Goal: Information Seeking & Learning: Learn about a topic

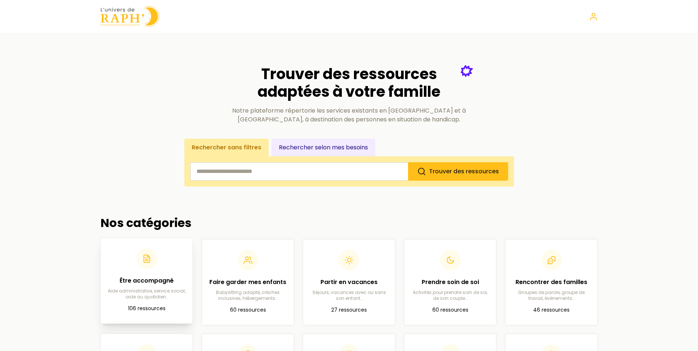
click at [150, 310] on p "106 ressources" at bounding box center [147, 308] width 80 height 9
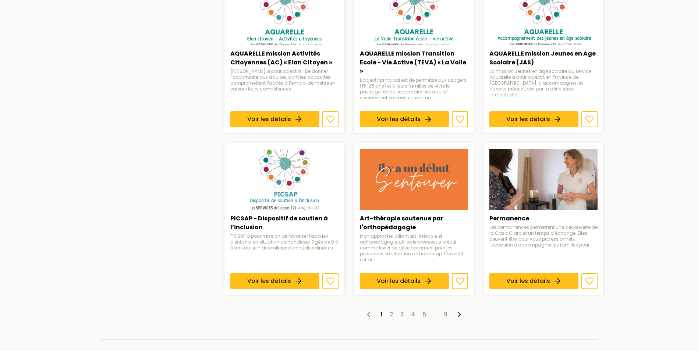
scroll to position [588, 0]
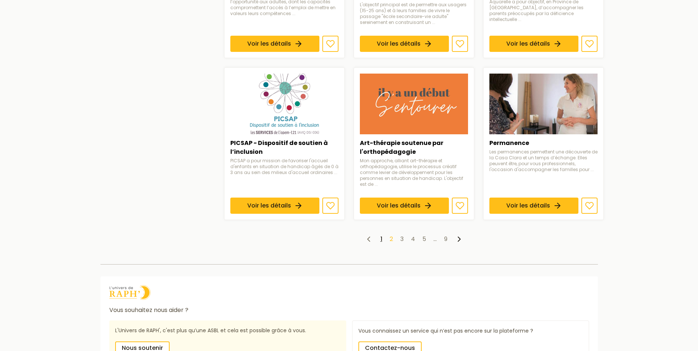
click at [392, 235] on link "2" at bounding box center [390, 239] width 3 height 8
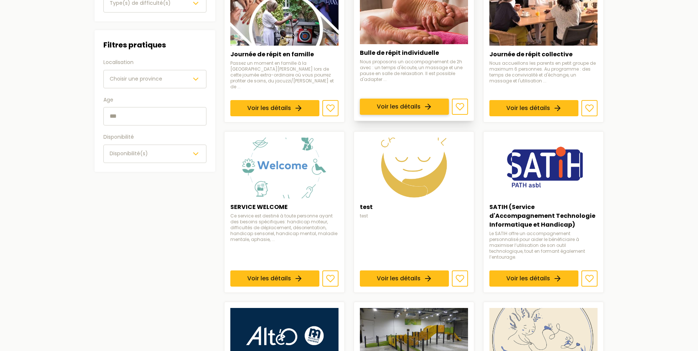
scroll to position [184, 0]
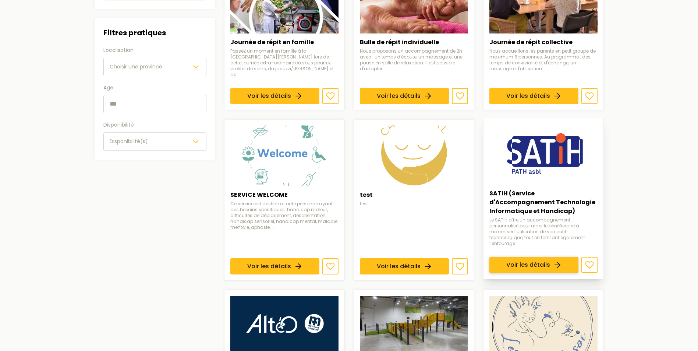
click at [542, 257] on link "Voir les détails" at bounding box center [533, 265] width 89 height 16
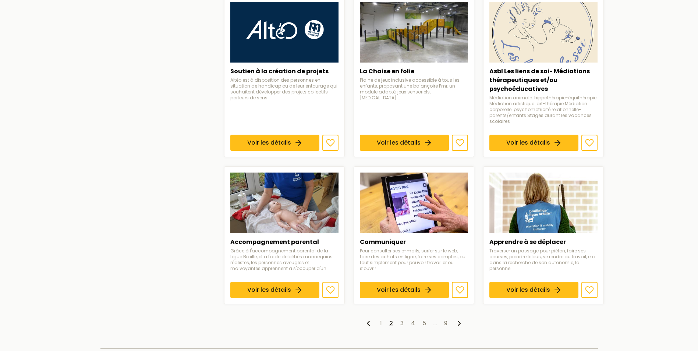
scroll to position [478, 0]
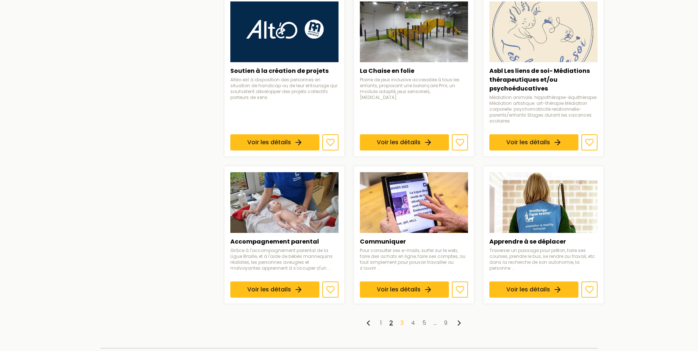
click at [400, 318] on link "3" at bounding box center [401, 322] width 3 height 8
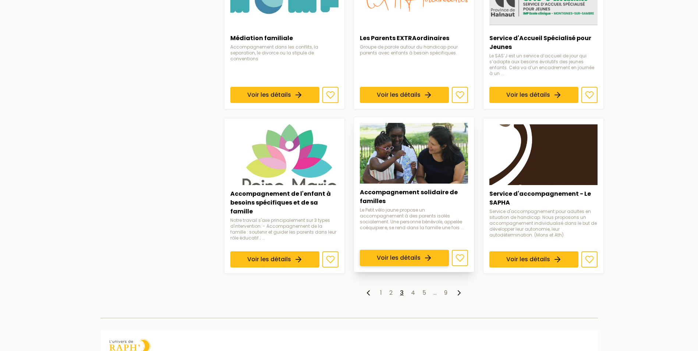
scroll to position [515, 0]
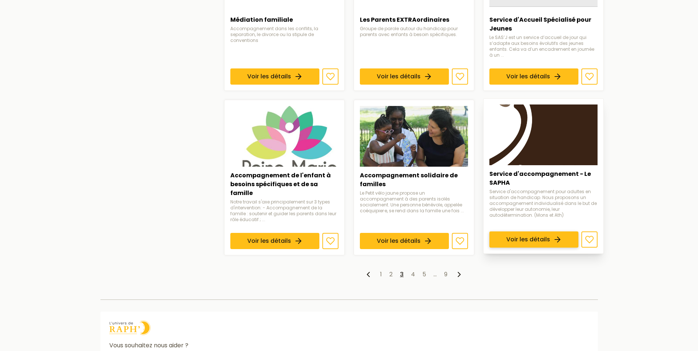
click at [568, 231] on link "Voir les détails" at bounding box center [533, 239] width 89 height 16
